Goal: Transaction & Acquisition: Purchase product/service

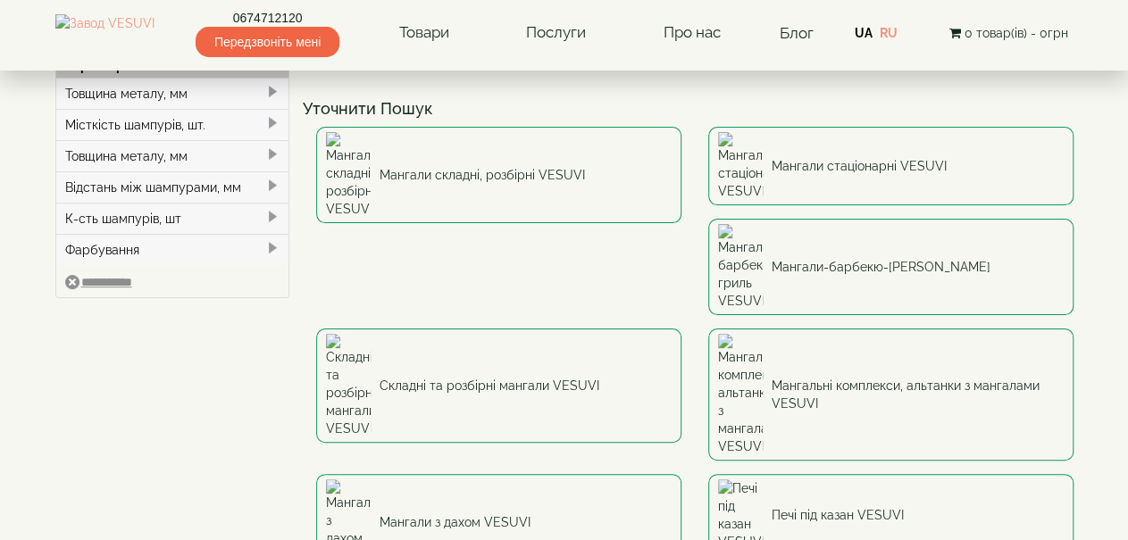
scroll to position [93, 0]
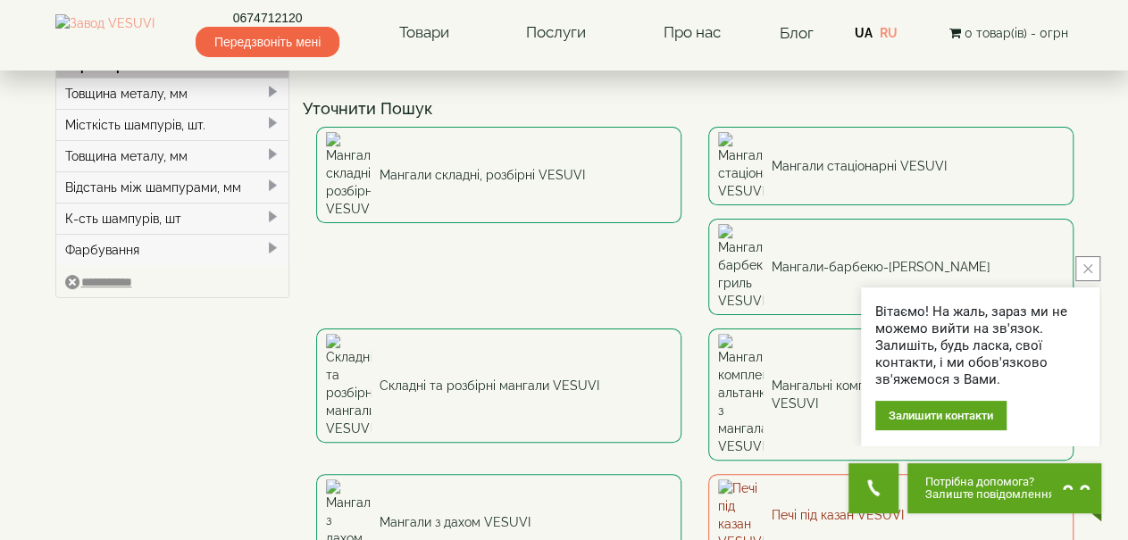
click at [708, 474] on link "Печі під казан VESUVI" at bounding box center [890, 515] width 365 height 82
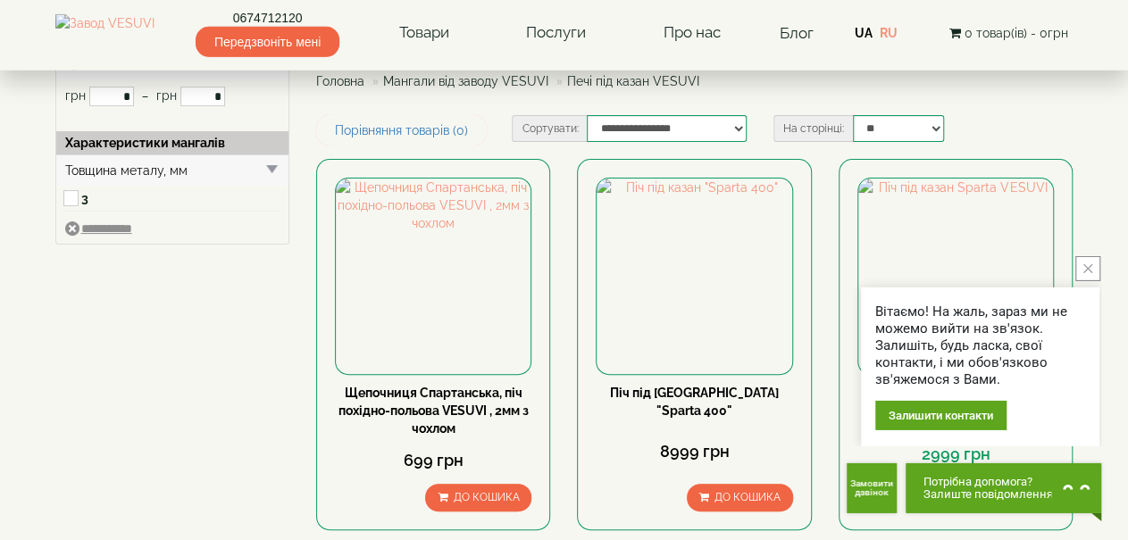
scroll to position [186, 0]
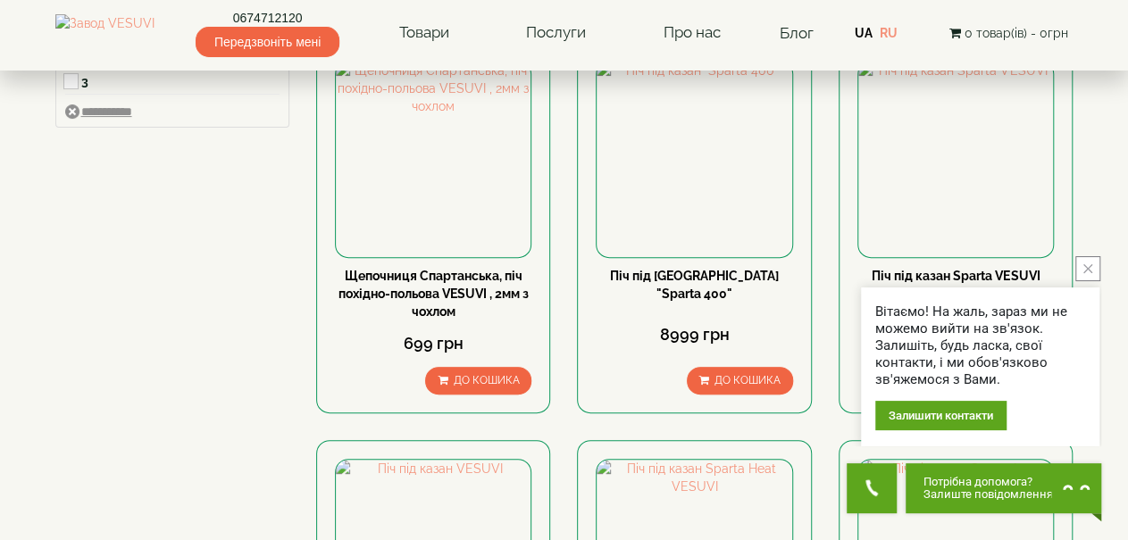
click at [1088, 272] on icon "close button" at bounding box center [1087, 268] width 9 height 9
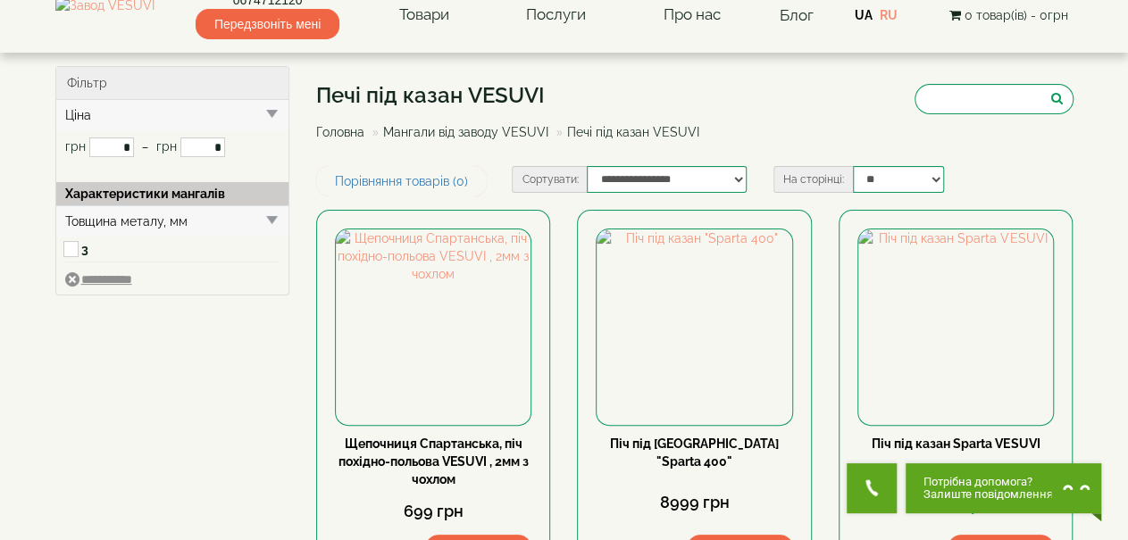
scroll to position [0, 0]
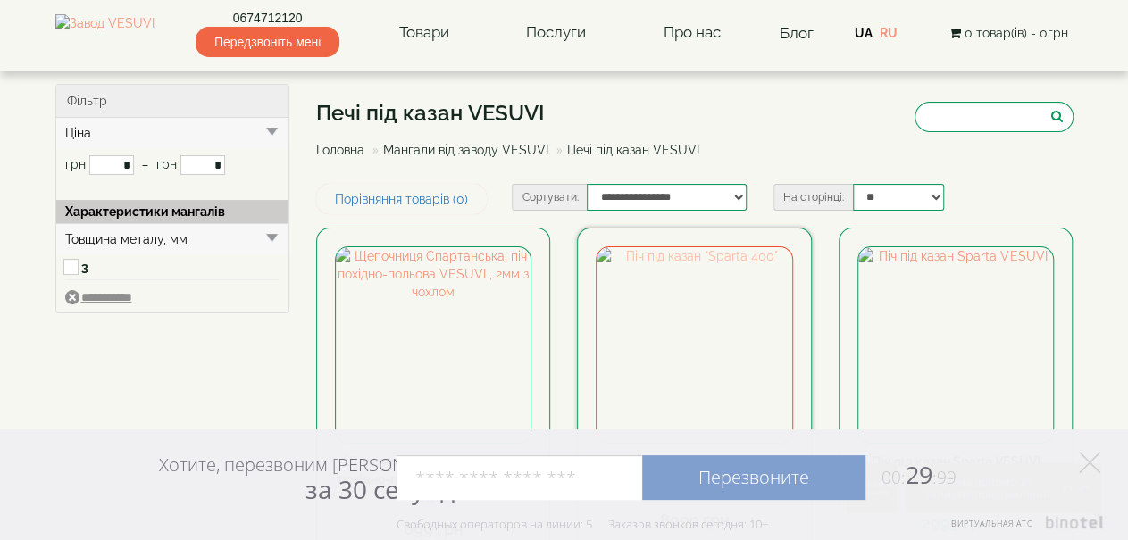
click at [647, 329] on img at bounding box center [693, 344] width 195 height 195
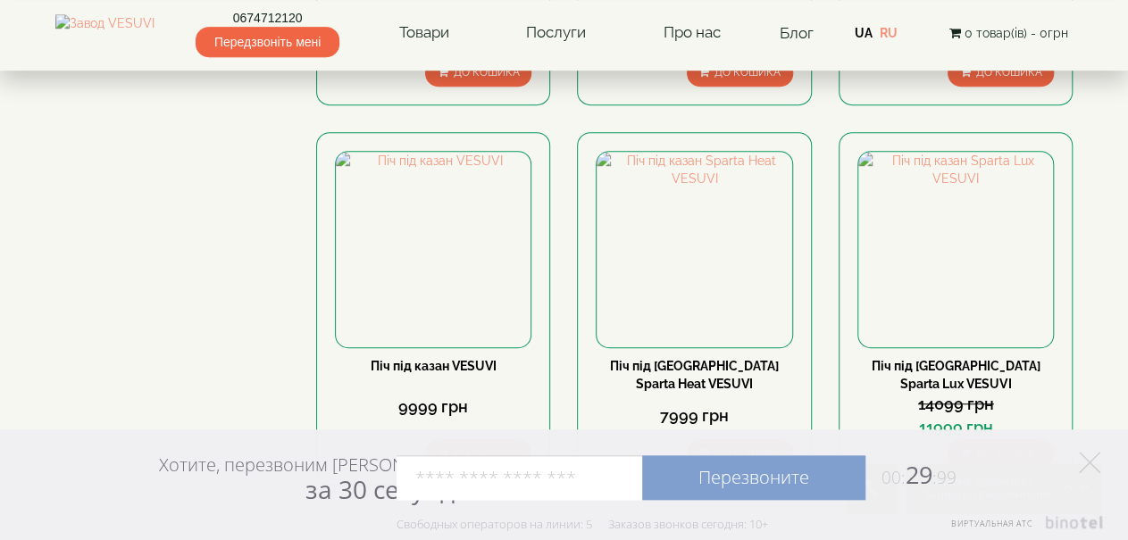
scroll to position [464, 0]
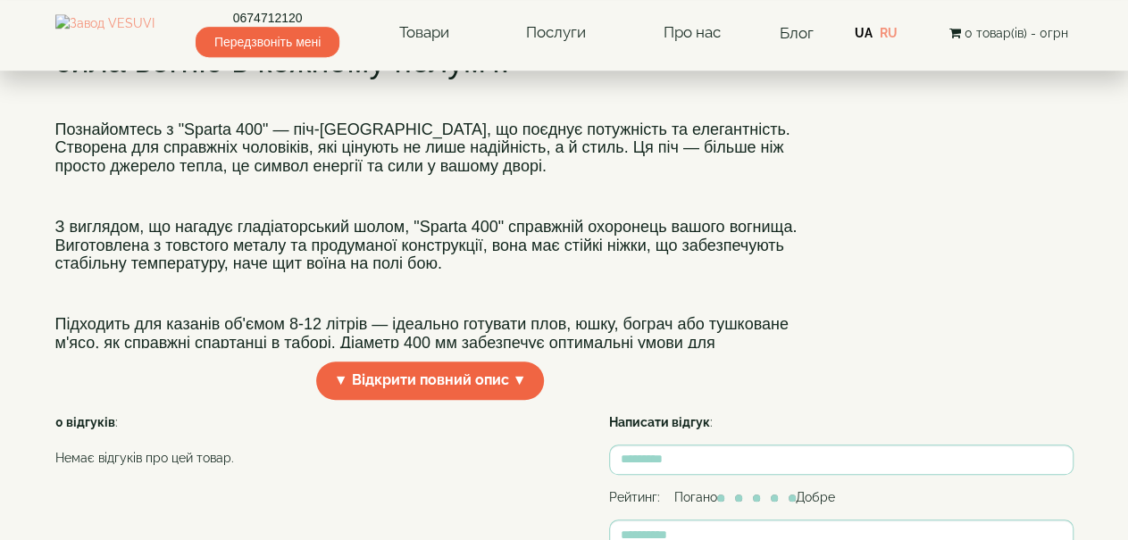
scroll to position [464, 0]
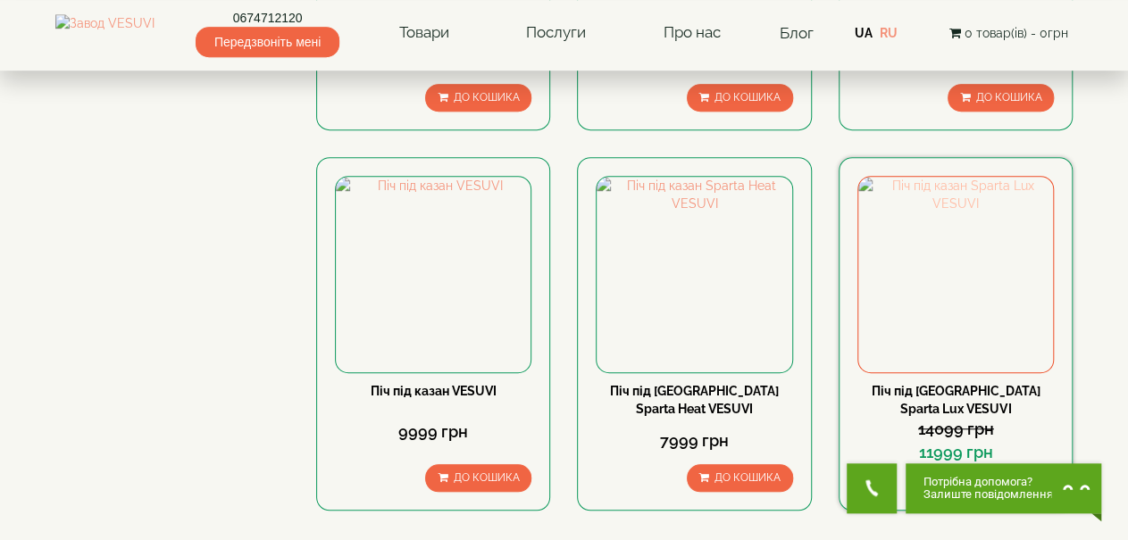
scroll to position [464, 0]
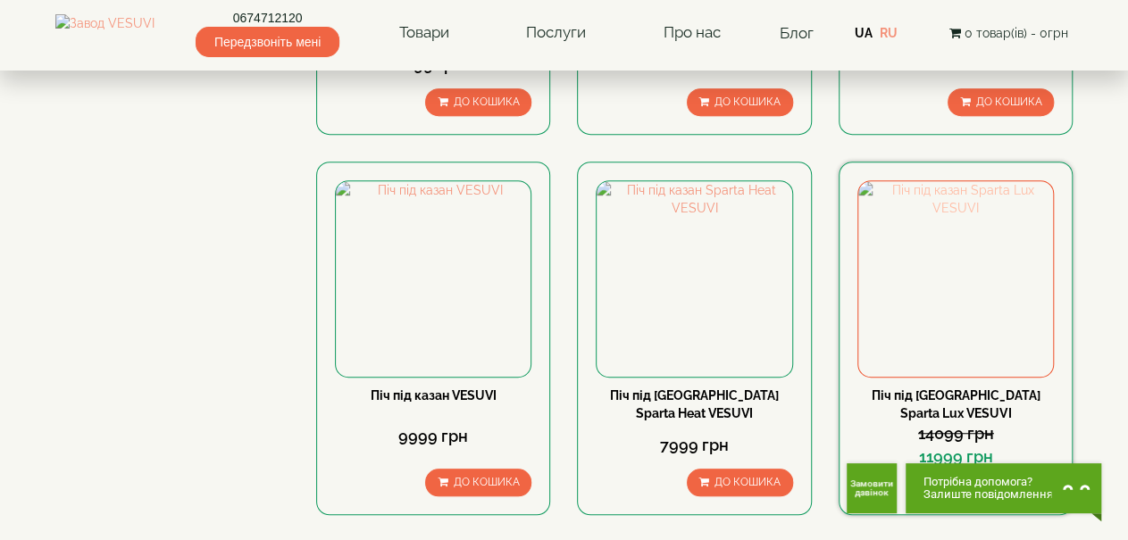
click at [942, 298] on img at bounding box center [955, 278] width 195 height 195
drag, startPoint x: 952, startPoint y: 308, endPoint x: 957, endPoint y: 319, distance: 12.0
click at [957, 319] on img at bounding box center [955, 278] width 195 height 195
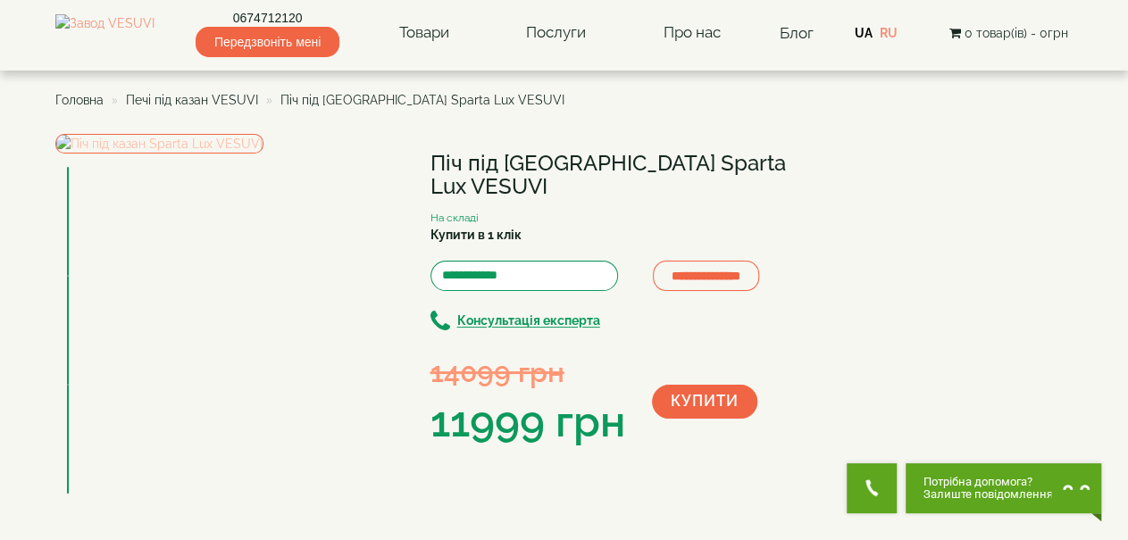
click at [263, 154] on img at bounding box center [159, 144] width 208 height 20
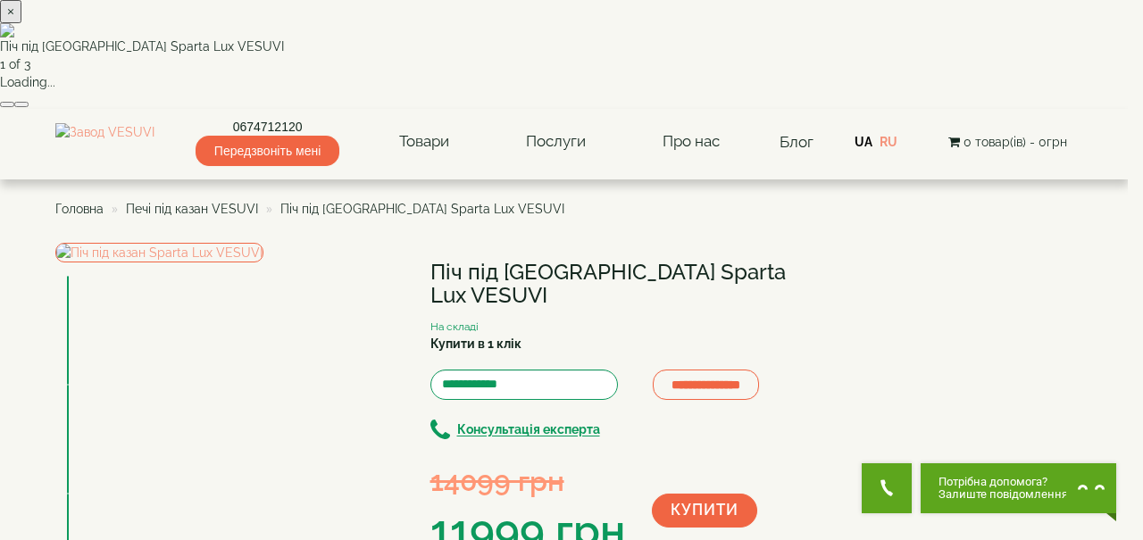
click at [29, 107] on button "button" at bounding box center [21, 104] width 14 height 5
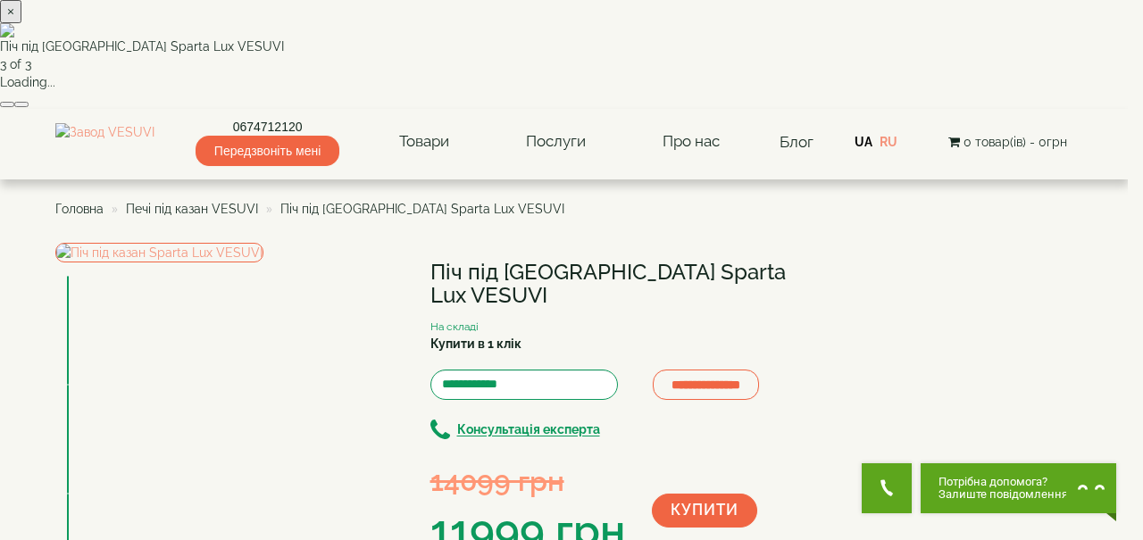
click at [29, 107] on button "button" at bounding box center [21, 104] width 14 height 5
click at [21, 23] on button "×" at bounding box center [10, 11] width 21 height 23
